Goal: Transaction & Acquisition: Purchase product/service

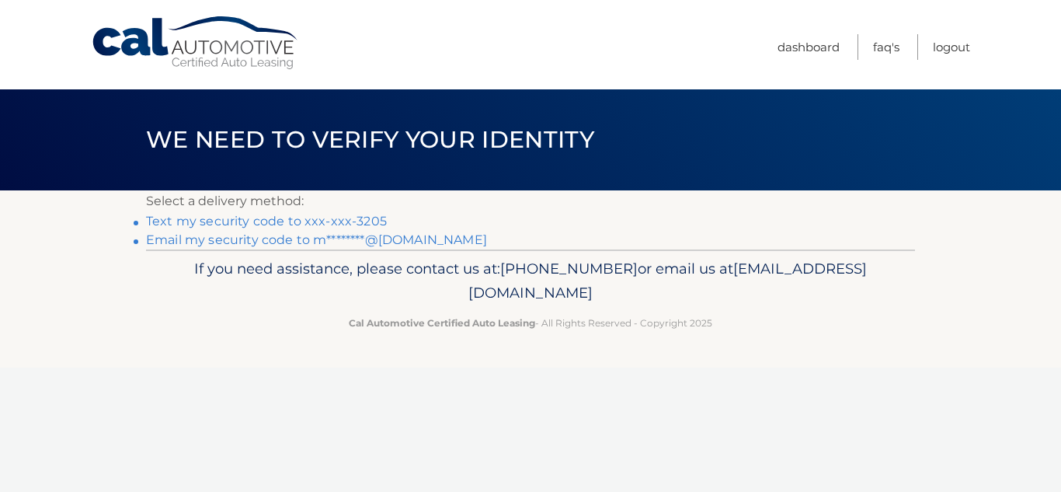
click at [367, 210] on p "Select a delivery method:" at bounding box center [530, 201] width 769 height 22
click at [366, 218] on link "Text my security code to xxx-xxx-3205" at bounding box center [266, 221] width 241 height 15
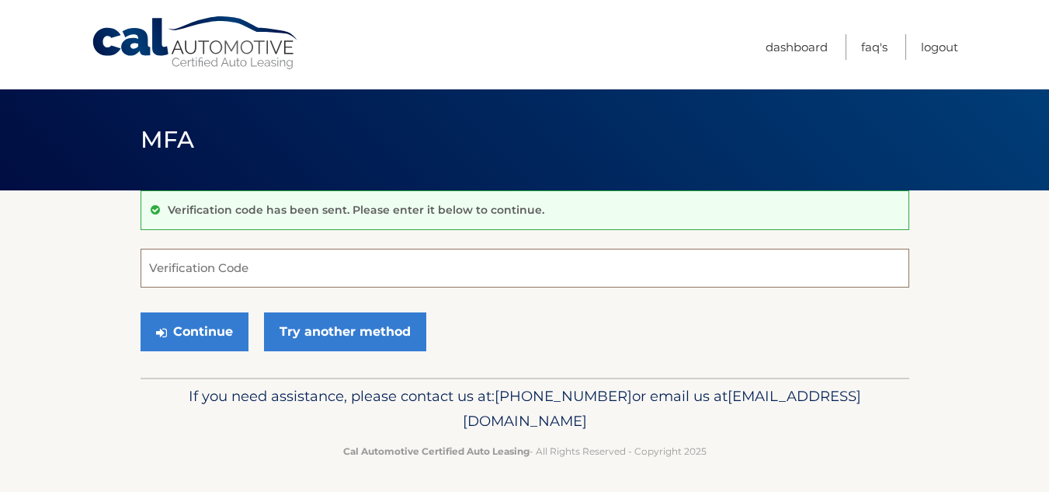
click at [358, 274] on input "Verification Code" at bounding box center [525, 267] width 769 height 39
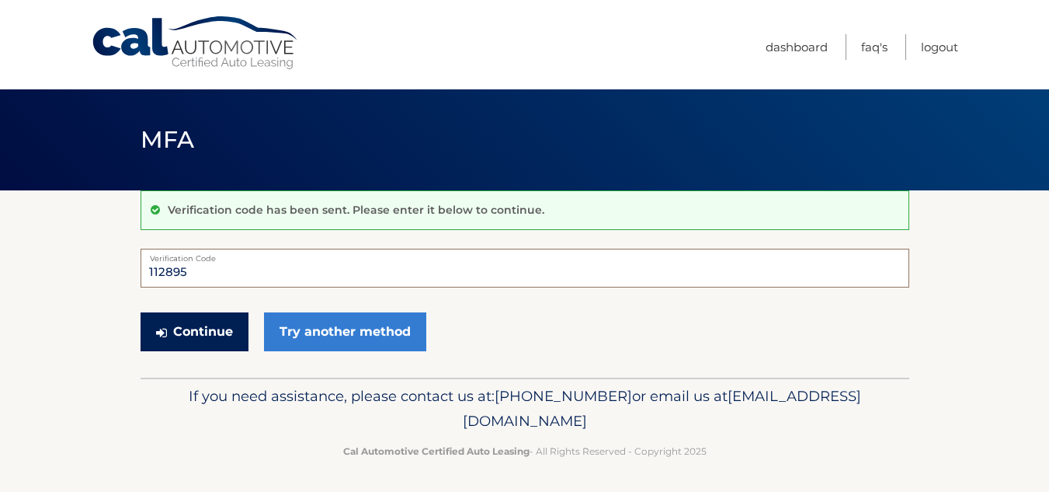
type input "112895"
click at [208, 316] on button "Continue" at bounding box center [195, 331] width 108 height 39
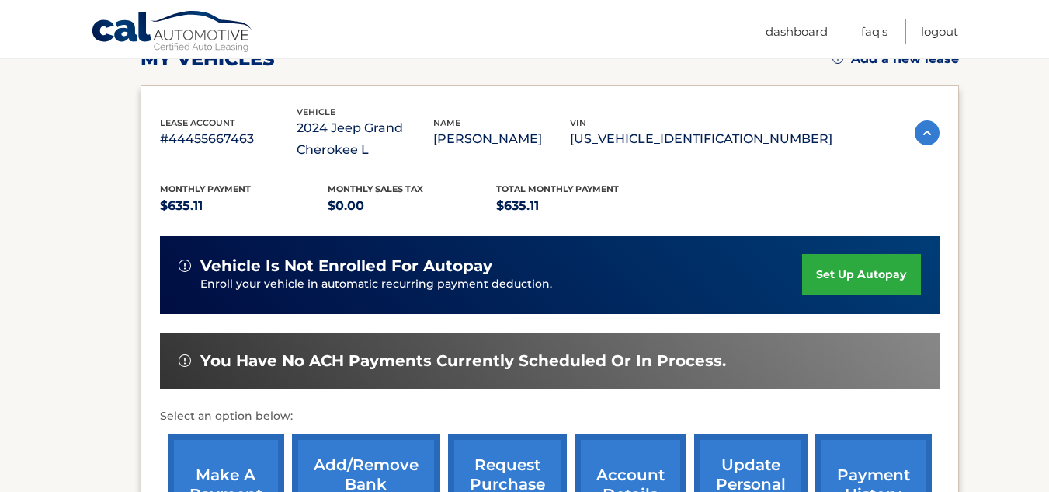
scroll to position [283, 0]
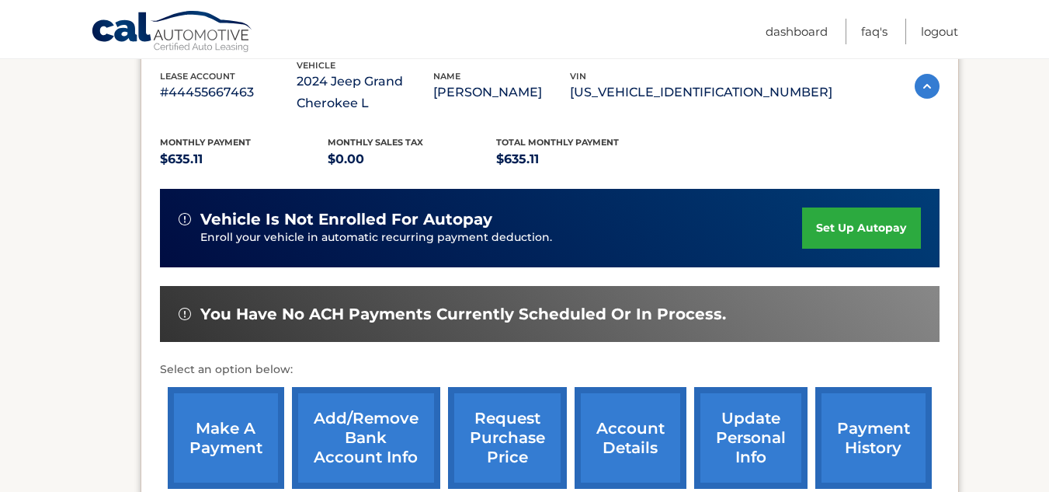
click at [227, 453] on link "make a payment" at bounding box center [226, 438] width 116 height 102
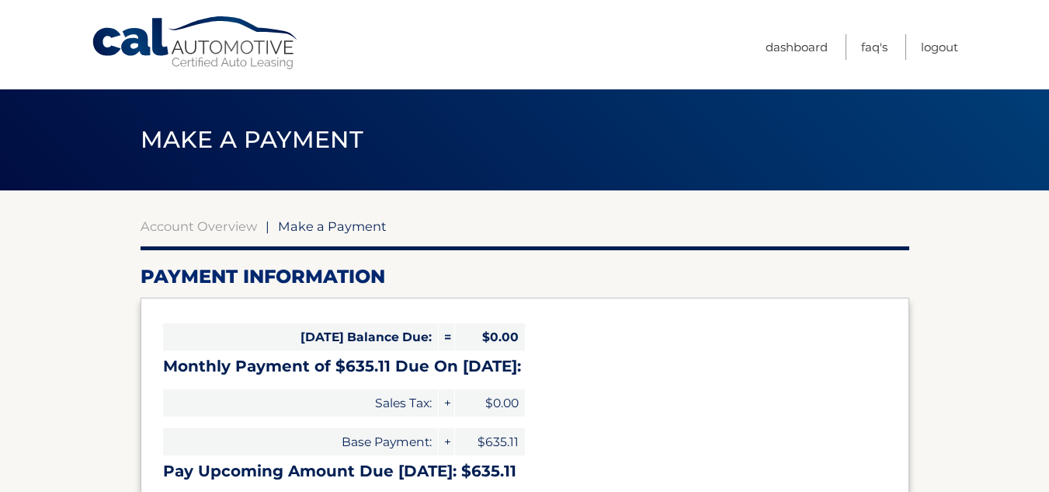
select select "MWMyYjMwNmQtNDRjOC00MDcwLWJjYmItMjJiOGRhZWZmNDgw"
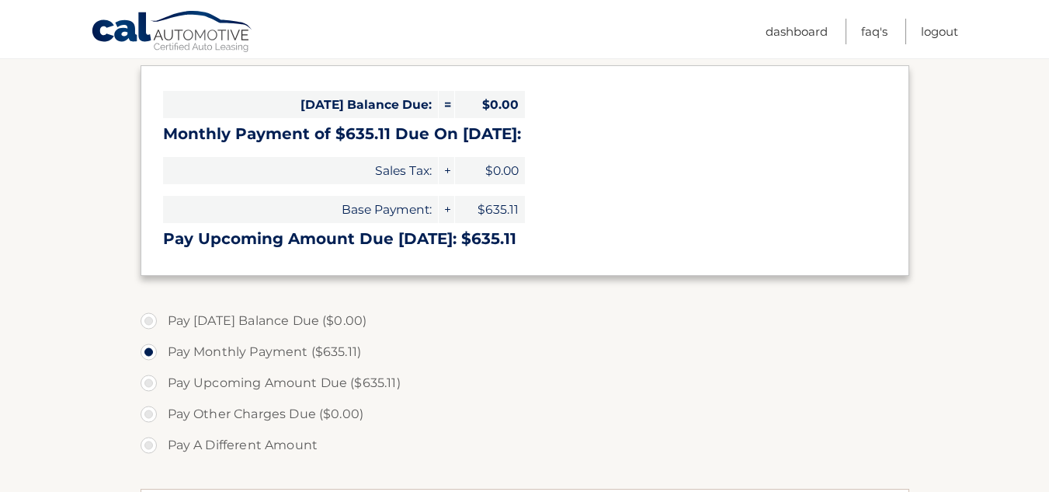
scroll to position [267, 0]
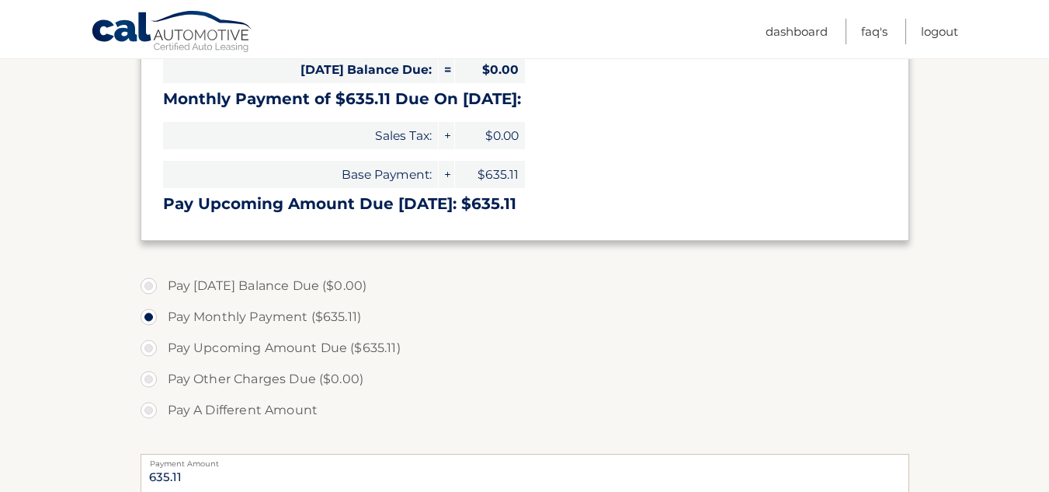
click at [331, 321] on label "Pay Monthly Payment ($635.11)" at bounding box center [525, 316] width 769 height 31
click at [162, 321] on input "Pay Monthly Payment ($635.11)" at bounding box center [155, 313] width 16 height 25
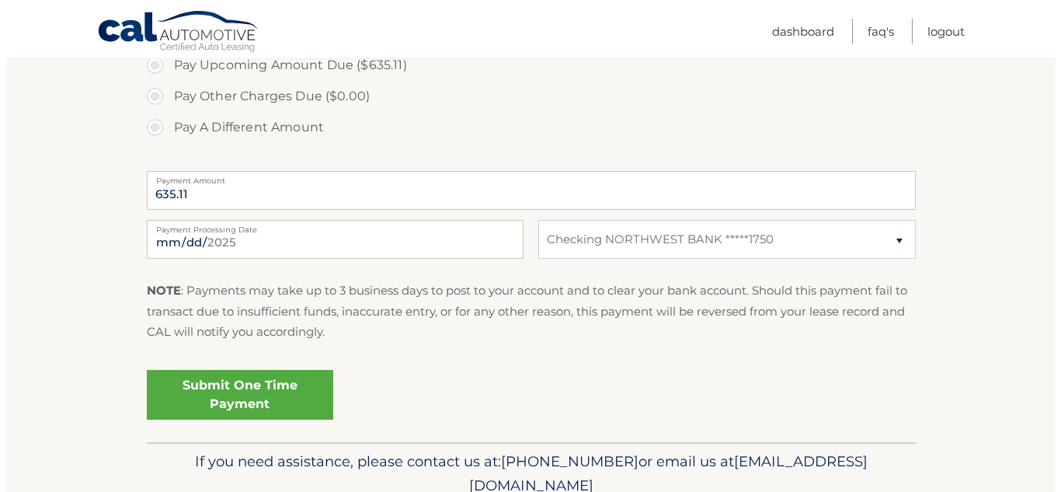
scroll to position [572, 0]
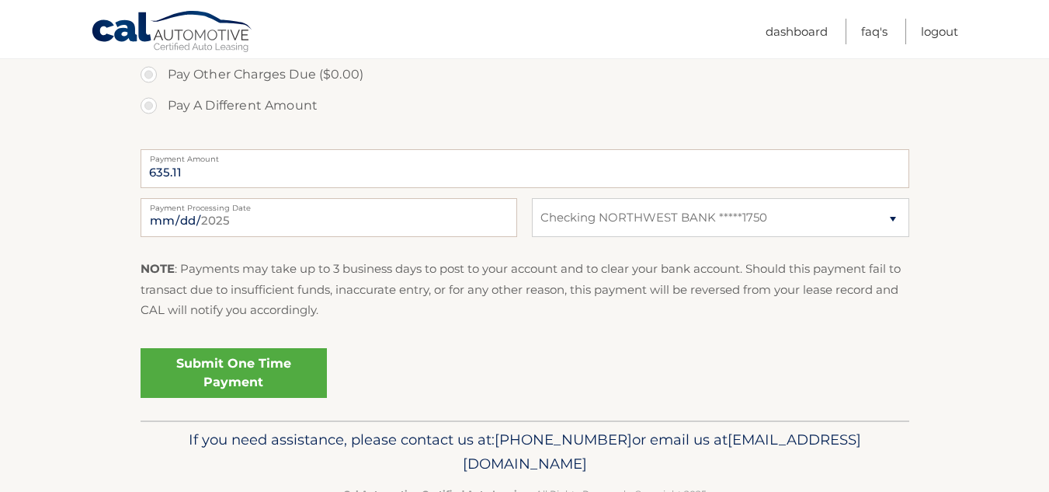
click at [254, 382] on link "Submit One Time Payment" at bounding box center [234, 373] width 186 height 50
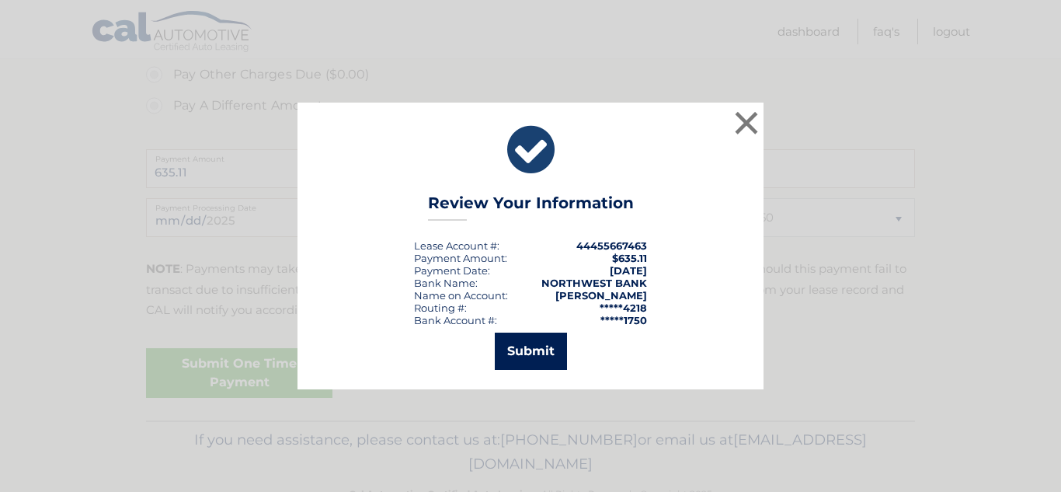
click at [521, 354] on button "Submit" at bounding box center [531, 350] width 72 height 37
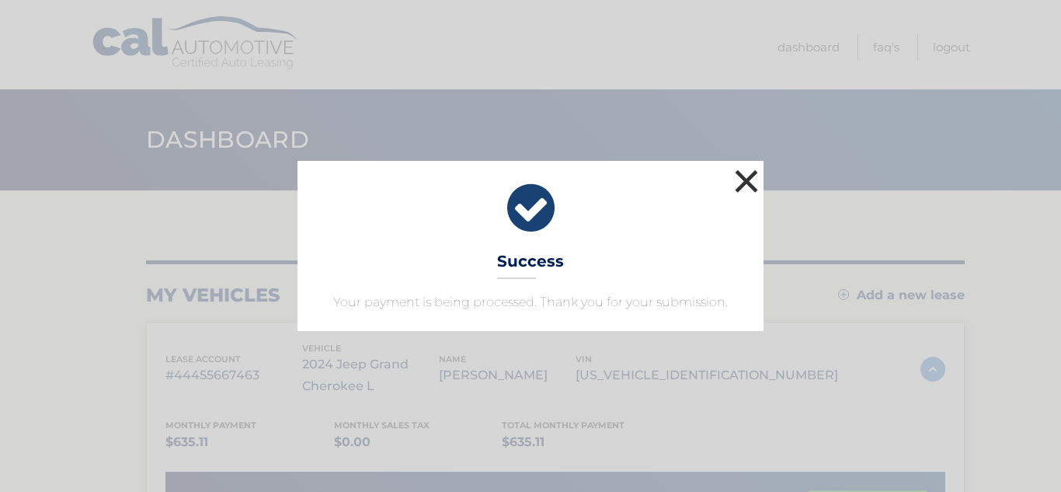
click at [748, 176] on button "×" at bounding box center [746, 180] width 31 height 31
